Goal: Task Accomplishment & Management: Complete application form

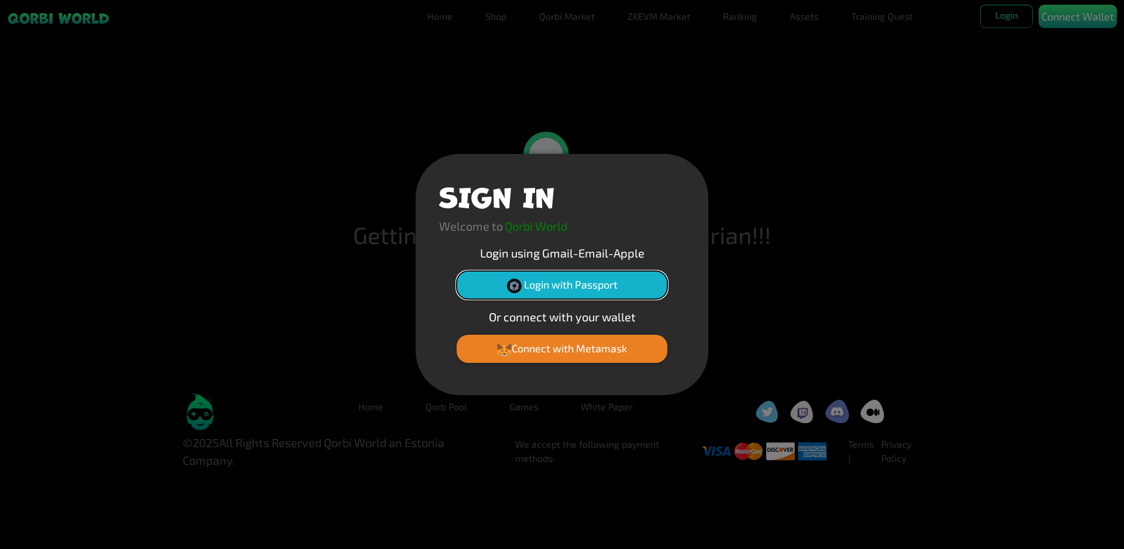
click at [575, 286] on button "Login with Passport" at bounding box center [562, 285] width 211 height 28
click at [615, 352] on button "Connect with Metamask" at bounding box center [562, 349] width 211 height 28
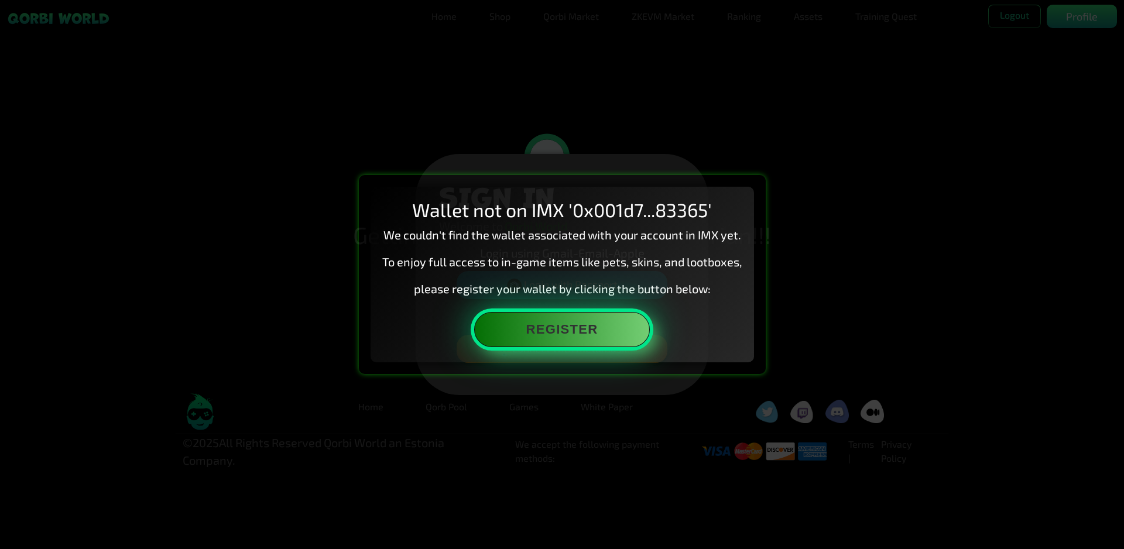
click at [598, 329] on button "Register" at bounding box center [562, 329] width 176 height 35
click at [603, 333] on button "Register" at bounding box center [562, 329] width 176 height 35
click at [590, 332] on button "Register" at bounding box center [562, 329] width 176 height 35
click at [606, 329] on button "Register" at bounding box center [562, 329] width 176 height 35
click at [573, 337] on button "Register" at bounding box center [562, 329] width 176 height 35
